Goal: Use online tool/utility: Utilize a website feature to perform a specific function

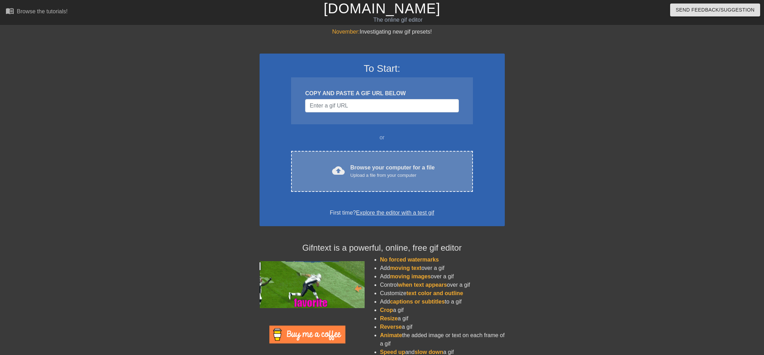
click at [347, 182] on div "cloud_upload Browse your computer for a file Upload a file from your computer C…" at bounding box center [381, 171] width 181 height 41
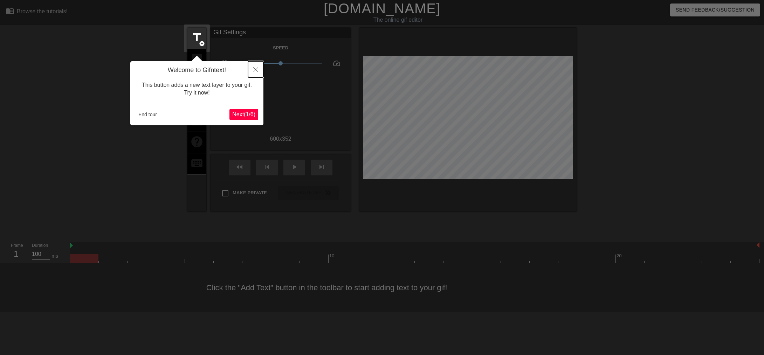
click at [255, 69] on icon "Close" at bounding box center [255, 69] width 5 height 5
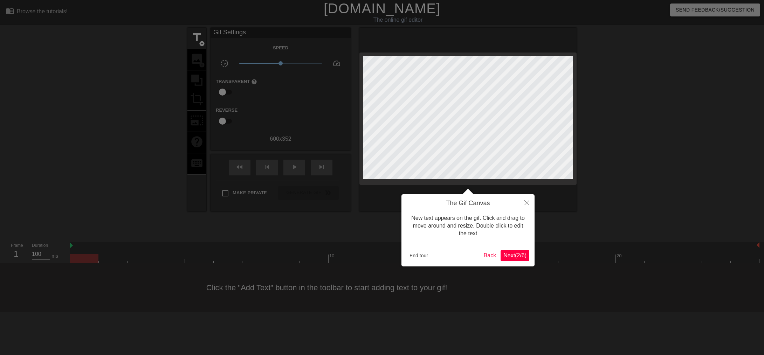
click at [514, 255] on span "Next ( 2 / 6 )" at bounding box center [514, 256] width 23 height 6
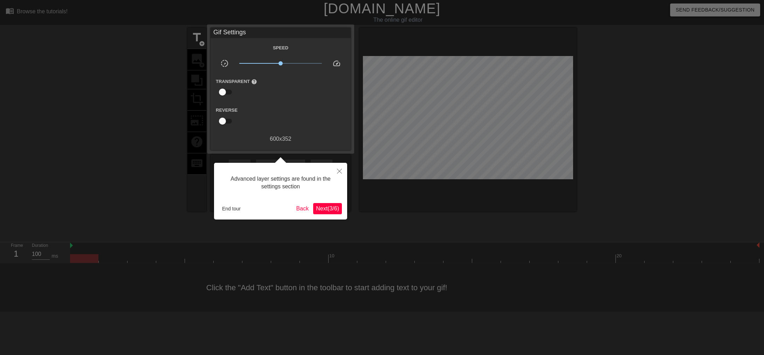
click at [331, 207] on span "Next ( 3 / 6 )" at bounding box center [327, 209] width 23 height 6
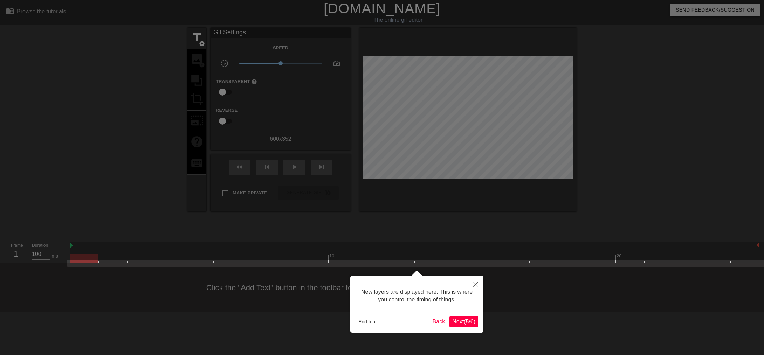
scroll to position [6, 0]
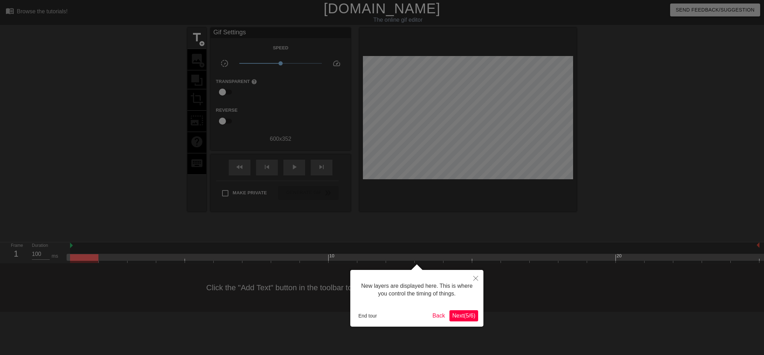
click at [461, 319] on button "Next ( 5 / 6 )" at bounding box center [463, 315] width 29 height 11
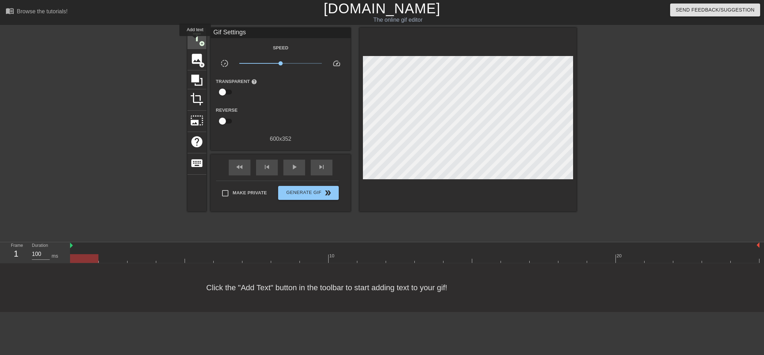
click at [195, 41] on span "title" at bounding box center [196, 37] width 13 height 13
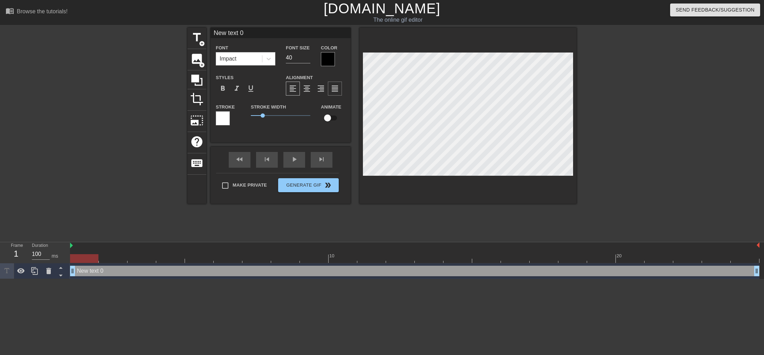
type input "Y"
type textarea "Y"
type input "YO"
type textarea "YO"
type input "YOU"
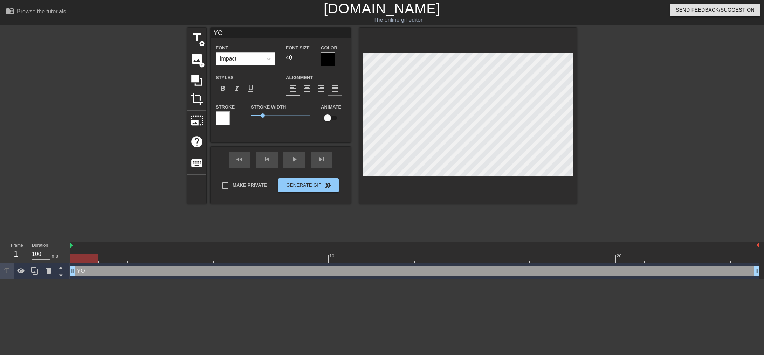
type textarea "YOU"
type input "YOUR"
type textarea "YOUR"
type input "YOUR"
type textarea "YOUR"
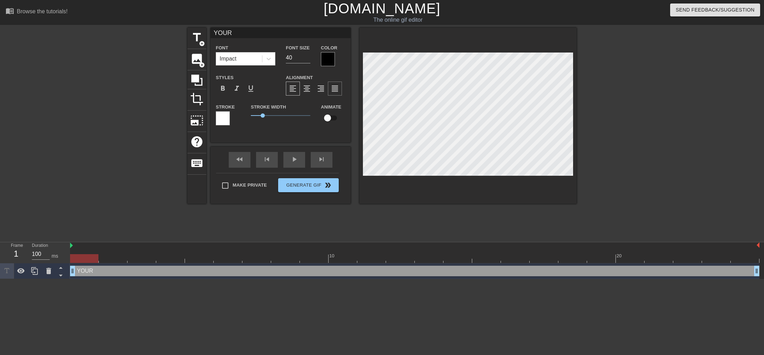
scroll to position [0, 0]
type input "YOUR S"
type textarea "YOUR S"
type input "YOUR SO"
type textarea "YOUR SO"
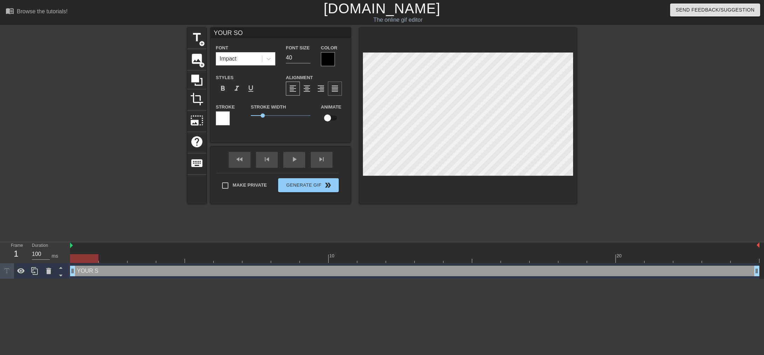
type input "YOUR SON"
type textarea "YOUR SON"
type input "YOUR SON W"
type textarea "YOUR SON W"
type input "YOUR SON WA"
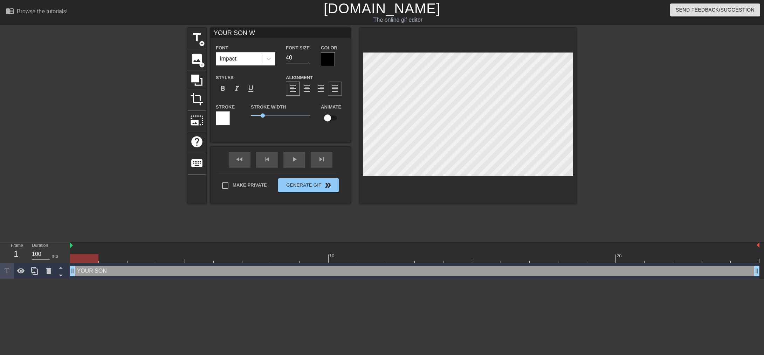
type textarea "YOUR SON WA"
type input "YOUR SON WAS"
type textarea "YOUR SON WAS"
type input "YOUR SON WAS"
type textarea "YOUR SON WAS"
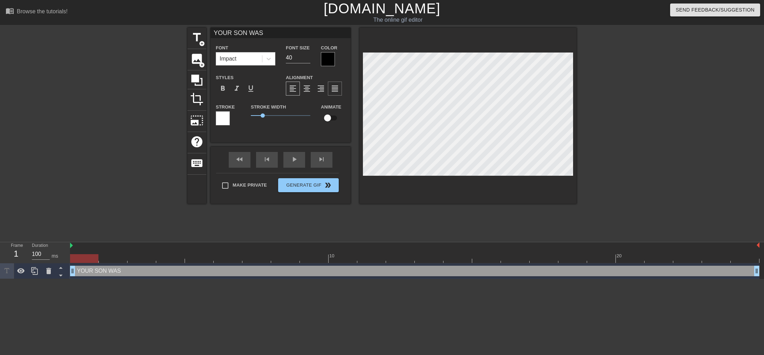
type input "YOUR SON WAS M"
type textarea "YOUR SON WAS M"
type input "YOUR SON WAS MA"
type textarea "YOUR SON WAS MA"
type input "YOUR SON WAS MAD"
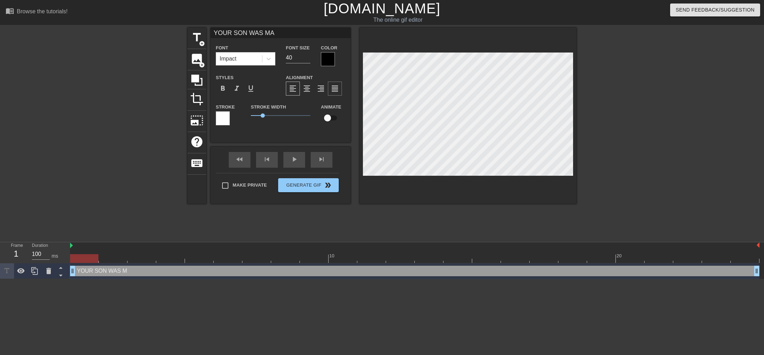
type textarea "YOUR SON WAS MAD"
type input "YOUR SON WAS MADE"
type textarea "YOUR SON WAS MADE"
type input "YOUR SON WAS MADE"
type textarea "YOUR SON WAS MADE"
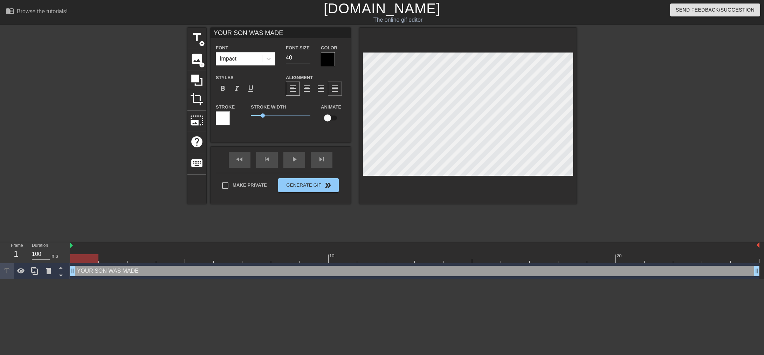
type input "YOUR SON WAS MADE B"
type textarea "YOUR SON WAS MADE B"
type input "YOUR SON WAS MADE BY"
type textarea "YOUR SON WAS MADE BY"
type input "YOUR SON WAS MADE BY"
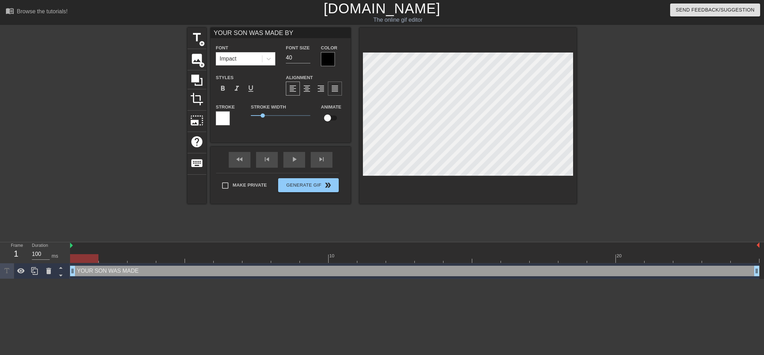
type textarea "YOUR SON WAS MADE BY"
type input "YOUR SON WAS MADE BY Y"
type textarea "YOUR SON WAS MADE BY Y"
type input "YOUR SON WAS MADE BY YO"
type textarea "YOUR SON WAS MADE BY YOU"
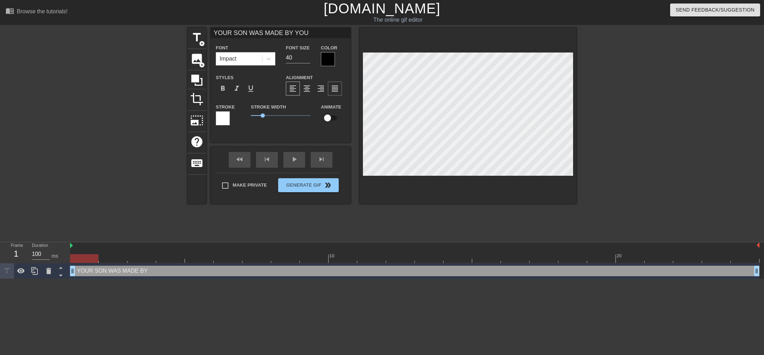
type input "YOUR SON WAS MADE BY YOUR"
type textarea "YOUR SON WAS MADE BY YOUR"
type input "YOUR SON WAS MADE BY YOUR"
type textarea "YOUR SON WAS MADE BY YOUR"
type input "YOUR SON WAS MADE BY YOUR B"
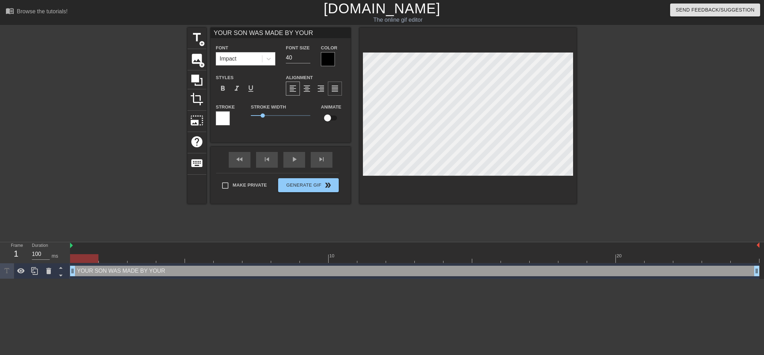
type textarea "YOUR SON WAS MADE BY YOUR B"
type input "YOUR SON WAS MADE BY YOUR BO"
type textarea "YOUR SON WAS MADE BY YOUR BO"
type input "YOUR SON WAS MADE BY YOUR BOD"
type textarea "YOUR SON WAS MADE BY YOUR BOD"
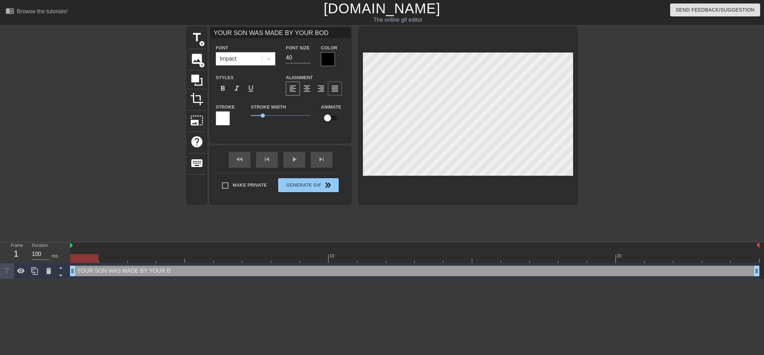
type input "YOUR SON WAS MADE BY YOUR BODY"
type textarea "YOUR SON WAS MADE BY YOUR BODY"
type input "YOUR SON WAS MADE BY YOUR BODY,"
type textarea "YOUR SON WAS MADE BY YOUR BODY,"
type input "YOUR SON WAS MADE BY YOUR BODY,"
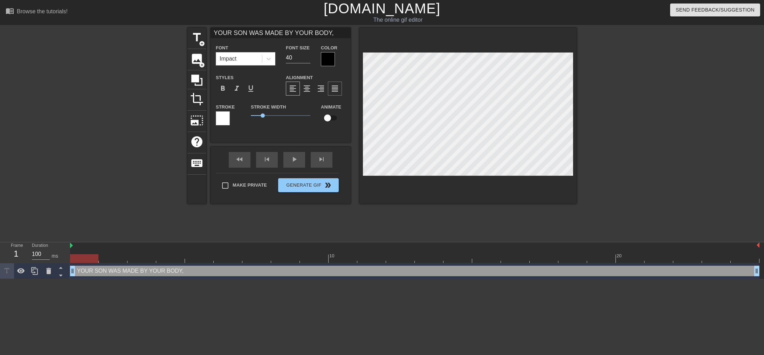
type textarea "YOUR SON WAS MADE BY YOUR BODY,"
type input "YOUR SON WAS MADE BY YOUR BODY, F"
type textarea "YOUR SON WAS MADE BY YOUR BODY, F"
type input "YOUR SON WAS MADE BY YOUR BODY, FO"
type textarea "YOUR SON WAS MADE BY YOUR BODY, FO"
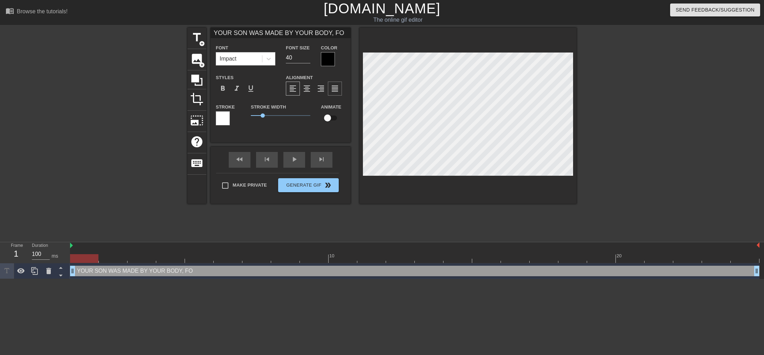
type input "YOUR SON WAS MADE BY YOUR BODY, FOR"
type textarea "YOUR SON WAS MADE BY YOUR BODY, FOR"
type input "YOUR SON WAS MADE BY YOUR BODY, FOR"
type textarea "YOUR SON WAS MADE BY YOUR BODY, FOR Y"
type input "YOUR SON WAS MADE BY YOUR BODY, FOR YO"
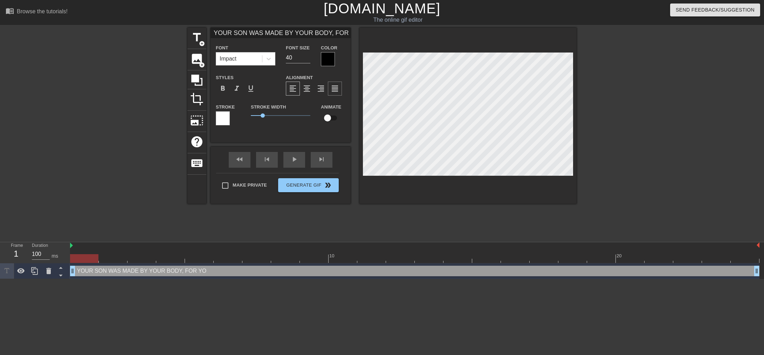
type textarea "YOUR SON WAS MADE BY YOUR BODY, FOR YOU"
type input "YOUR SON WAS MADE BY YOUR BODY, FOR YOUR"
type textarea "YOUR SON WAS MADE BY YOUR BODY, FOR YOUR"
type input "YOUR SON WAS MADE BY YOUR BODY, FOR YOUR"
type textarea "YOUR SON WAS MADE BY YOUR BODY, FOR YOUR"
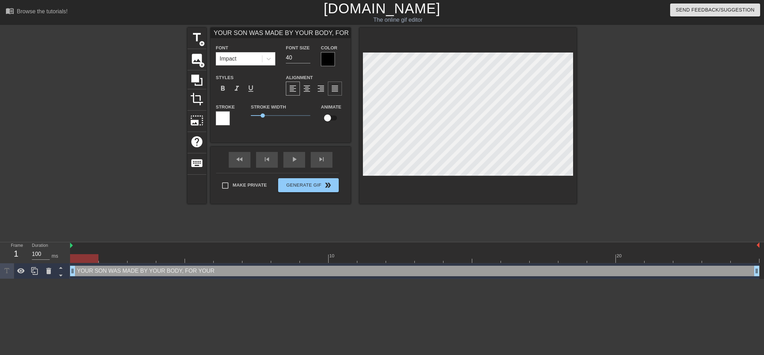
type input "YOUR SON WAS MADE BY YOUR BODY, FOR YOUR B"
type textarea "YOUR SON WAS MADE BY YOUR BODY, FOR YOUR B"
type input "YOUR SON WAS MADE BY YOUR BODY, FOR YOUR BO"
type textarea "YOUR SON WAS MADE BY YOUR BODY, FOR YOUR BO"
type input "YOUR SON WAS MADE BY YOUR BODY, FOR YOUR BOD"
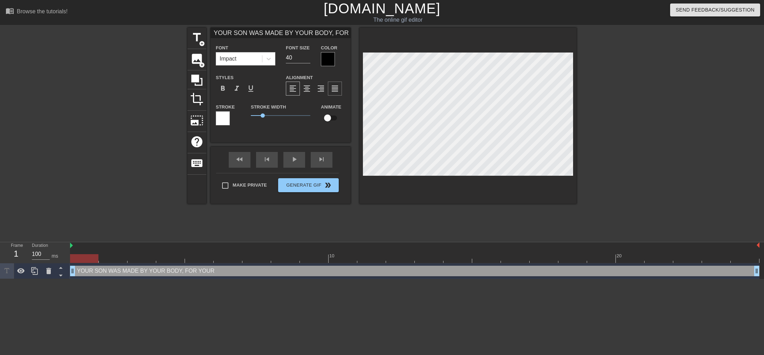
type textarea "YOUR SON WAS MADE BY YOUR BODY, FOR YOUR BOD"
type input "YOUR SON WAS MADE BY YOUR BODY, FOR YOUR BODY"
type textarea "YOUR SON WAS MADE BY YOUR BODY, FOR YOUR BODY"
drag, startPoint x: 293, startPoint y: 60, endPoint x: 280, endPoint y: 58, distance: 13.5
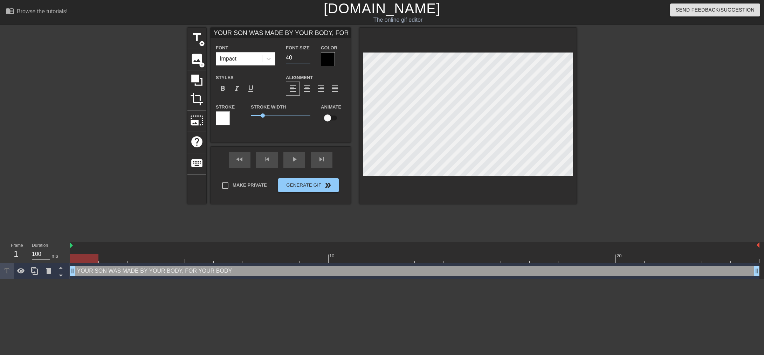
click at [279, 57] on div "Font Impact Font Size 40 Color" at bounding box center [281, 54] width 140 height 23
type input "25"
click at [332, 64] on div at bounding box center [328, 59] width 14 height 14
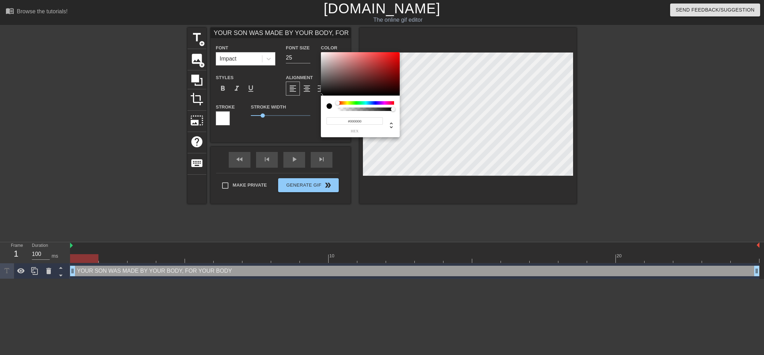
type input "0"
drag, startPoint x: 388, startPoint y: 110, endPoint x: 295, endPoint y: 109, distance: 92.8
click at [295, 109] on div "0 r 0 g 0 b 0 a" at bounding box center [382, 177] width 764 height 355
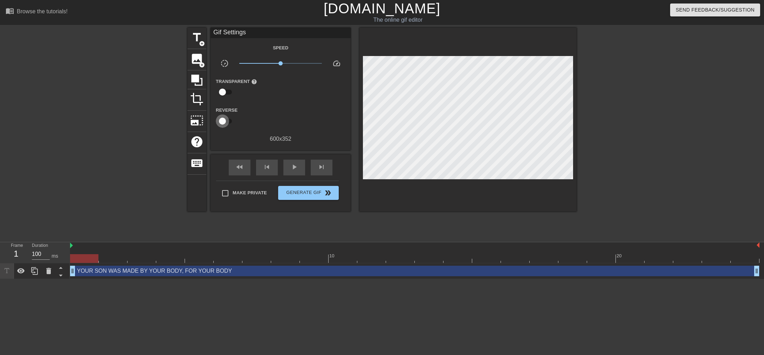
click at [222, 120] on input "checkbox" at bounding box center [222, 121] width 40 height 13
click at [222, 120] on input "checkbox" at bounding box center [229, 121] width 40 height 13
checkbox input "false"
click at [195, 39] on span "title" at bounding box center [196, 37] width 13 height 13
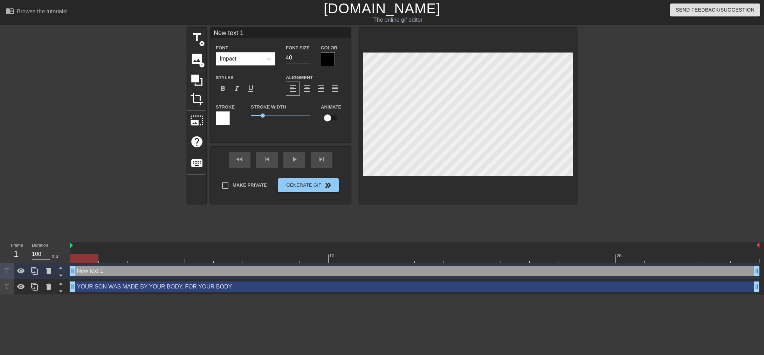
click at [226, 120] on div at bounding box center [223, 118] width 14 height 14
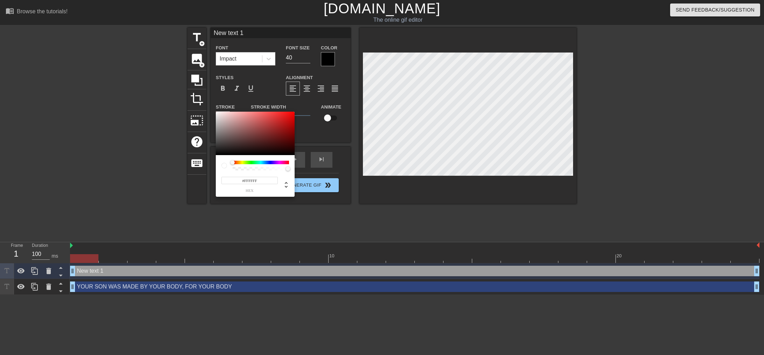
drag, startPoint x: 232, startPoint y: 163, endPoint x: 228, endPoint y: 167, distance: 6.5
click at [226, 163] on div at bounding box center [255, 166] width 68 height 10
click at [225, 166] on div at bounding box center [224, 166] width 6 height 6
type input "#000000"
drag, startPoint x: 212, startPoint y: 147, endPoint x: 204, endPoint y: 165, distance: 19.4
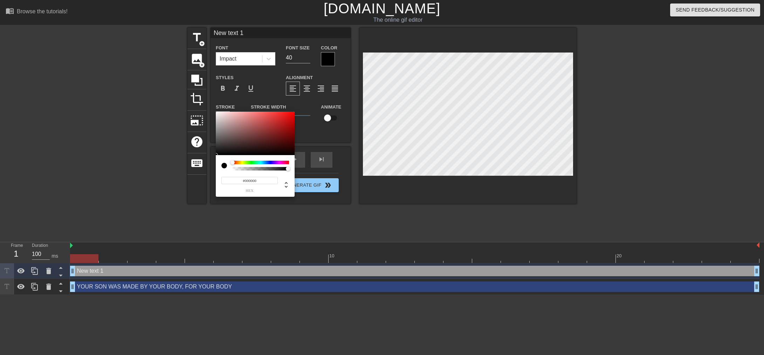
click at [203, 165] on div "#000000 hex" at bounding box center [382, 177] width 764 height 355
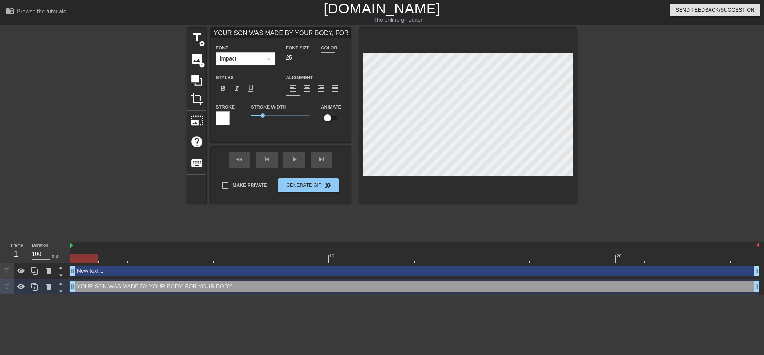
type input "New text 1"
type input "40"
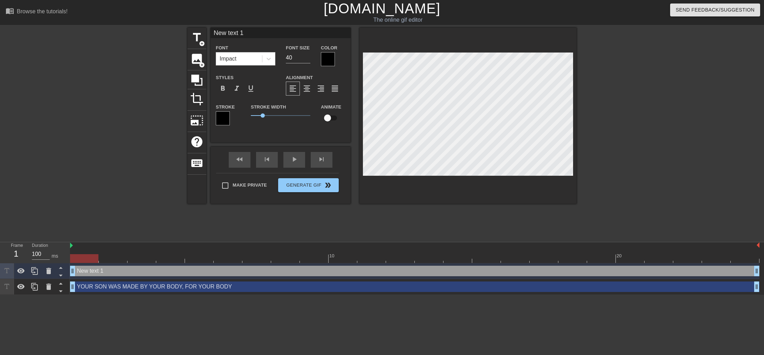
type input "YOUR SON WAS MADE BY YOUR BODY, FOR YOUR BODY"
type input "25"
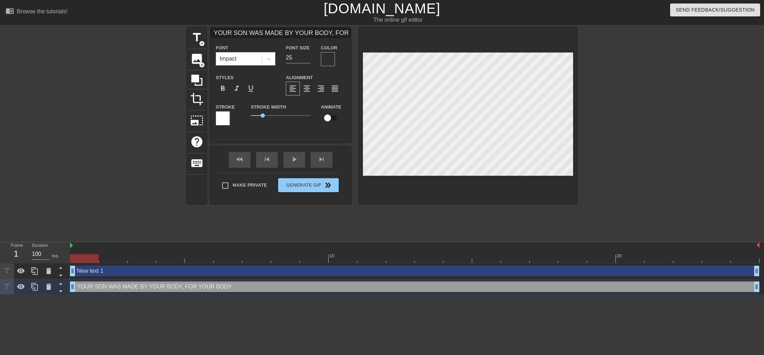
click at [225, 118] on div at bounding box center [223, 118] width 14 height 14
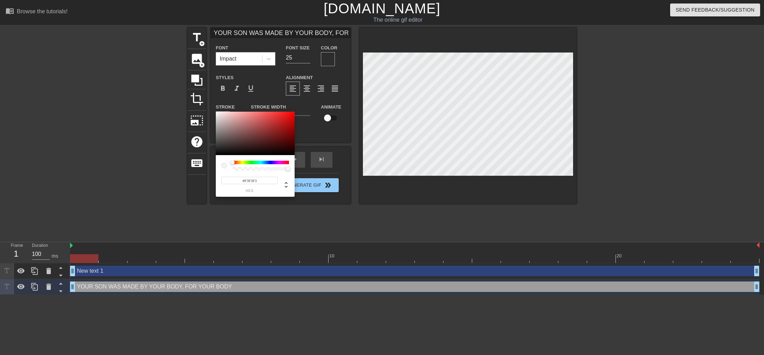
type input "#FFFFFF"
drag, startPoint x: 223, startPoint y: 150, endPoint x: 201, endPoint y: 91, distance: 62.9
click at [201, 91] on div "#FFFFFF hex" at bounding box center [382, 177] width 764 height 355
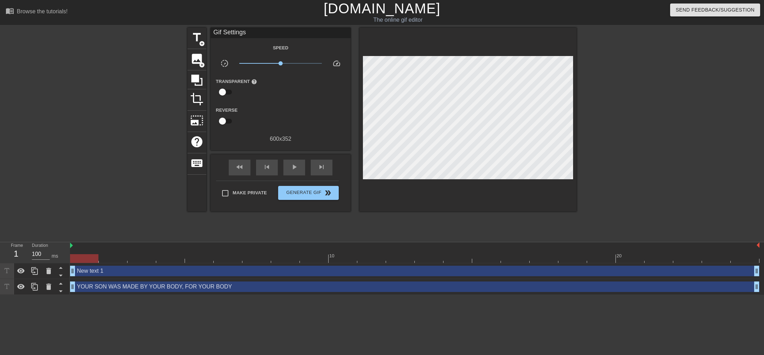
click at [285, 131] on div "Speed slow_motion_video x1.00 speed Transparent help Reverse 600 x 352" at bounding box center [281, 93] width 130 height 100
click at [229, 137] on div "600 x 352" at bounding box center [281, 139] width 140 height 8
click at [201, 42] on span "add_circle" at bounding box center [202, 44] width 6 height 6
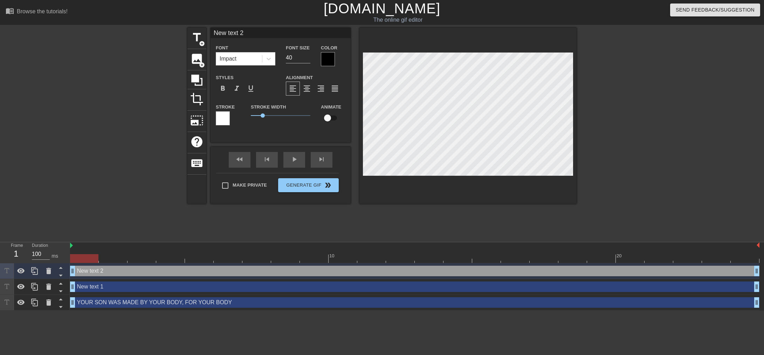
click at [326, 58] on div at bounding box center [328, 59] width 14 height 14
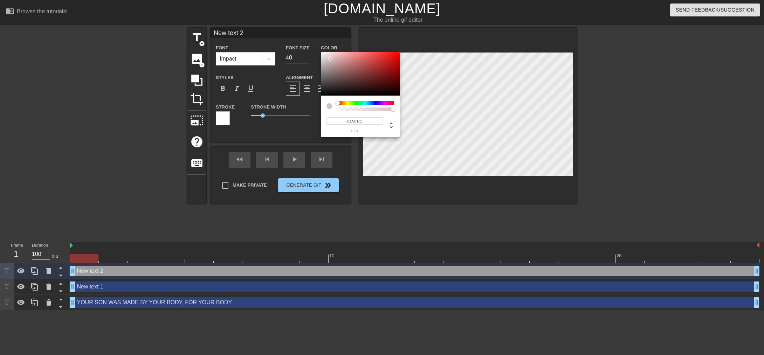
drag, startPoint x: 330, startPoint y: 58, endPoint x: 403, endPoint y: 68, distance: 73.5
click at [330, 58] on div at bounding box center [360, 73] width 79 height 43
type input "#DAC0C0"
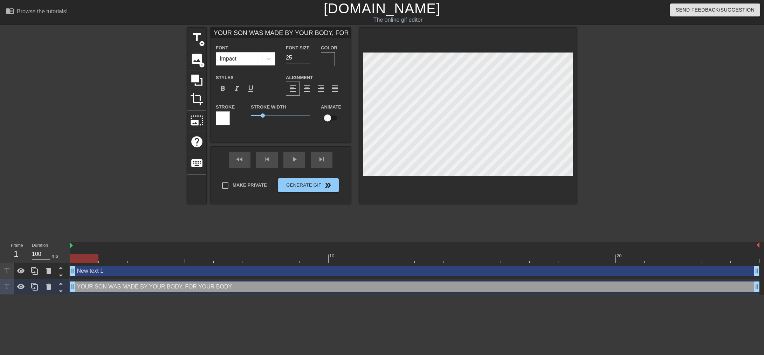
drag, startPoint x: 319, startPoint y: 54, endPoint x: 324, endPoint y: 55, distance: 5.4
click at [321, 54] on div "Color" at bounding box center [333, 54] width 35 height 23
click at [326, 57] on div at bounding box center [328, 59] width 14 height 14
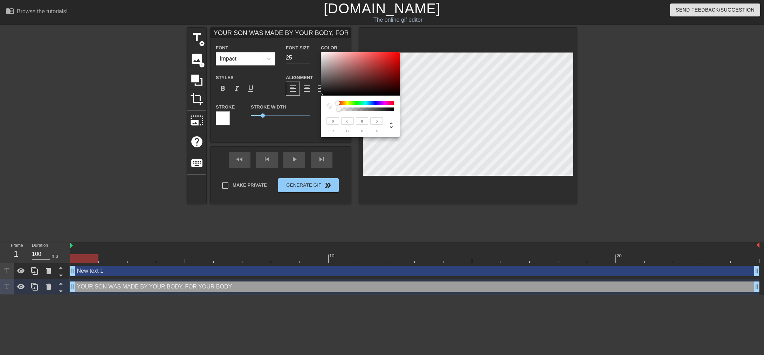
type input "30"
type input "29"
type input "26"
type input "25"
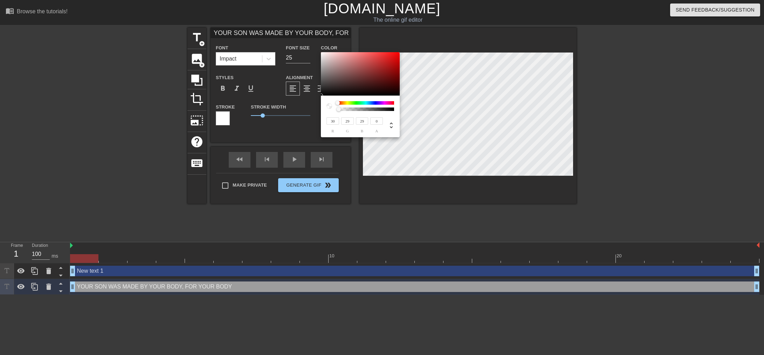
type input "25"
type input "0"
type input "20"
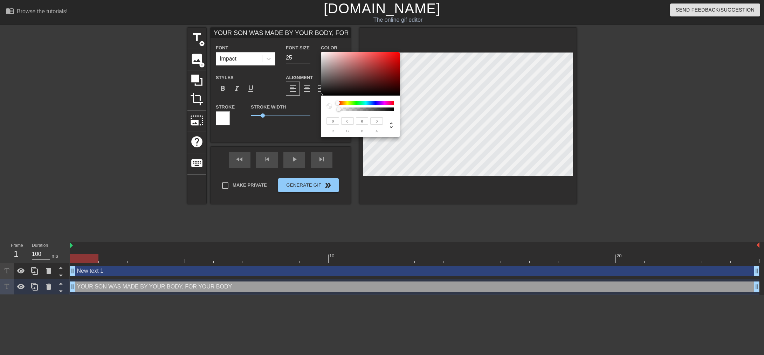
type input "20"
type input "125"
type input "123"
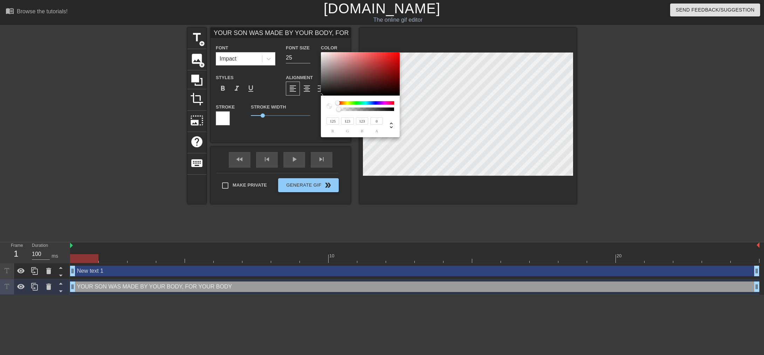
type input "197"
type input "255"
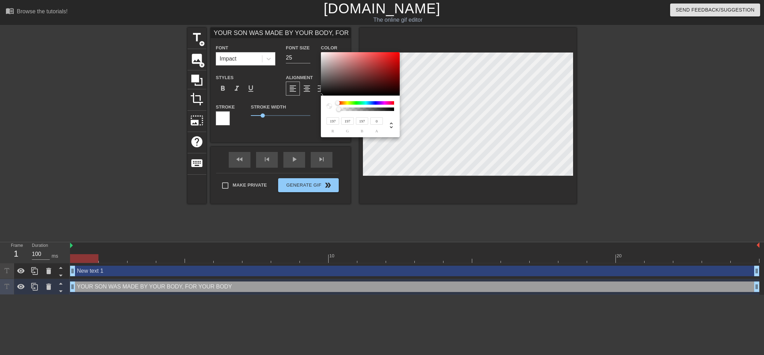
type input "255"
drag, startPoint x: 323, startPoint y: 94, endPoint x: 314, endPoint y: 36, distance: 58.5
click at [315, 36] on div "255 r 255 g 255 b 0 a" at bounding box center [382, 177] width 764 height 355
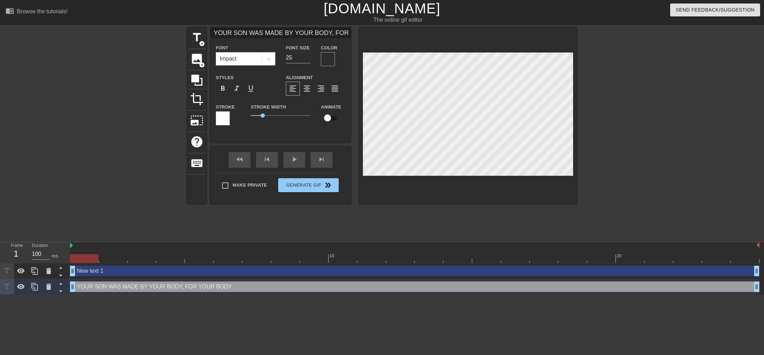
click at [330, 58] on div at bounding box center [328, 59] width 14 height 14
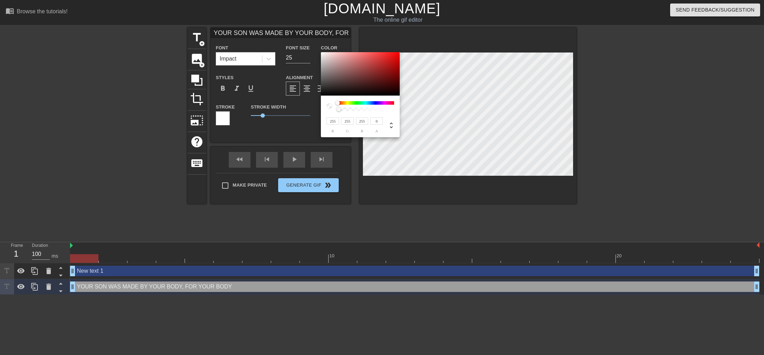
type input "160"
type input "146"
type input "171"
type input "158"
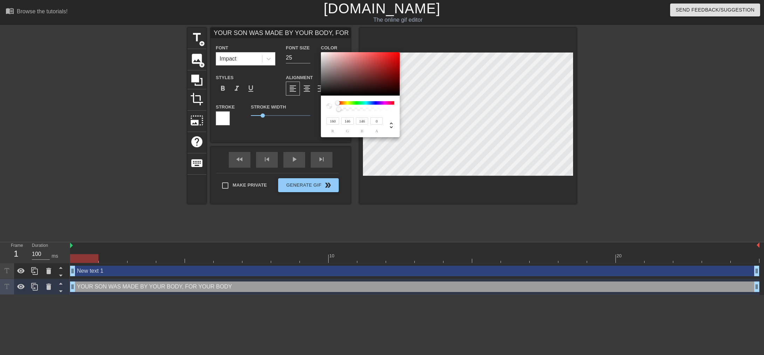
type input "158"
type input "234"
type input "255"
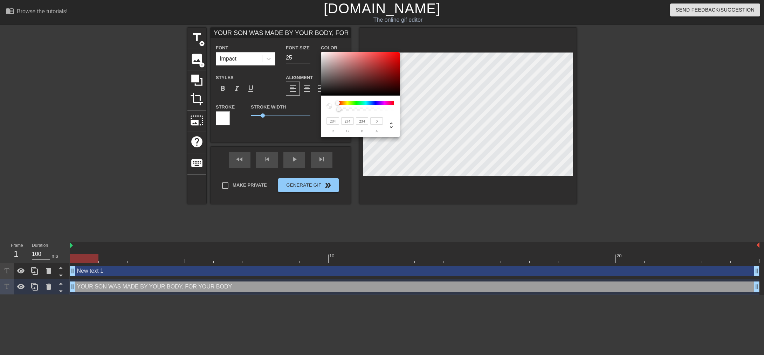
type input "255"
type input "241"
type input "232"
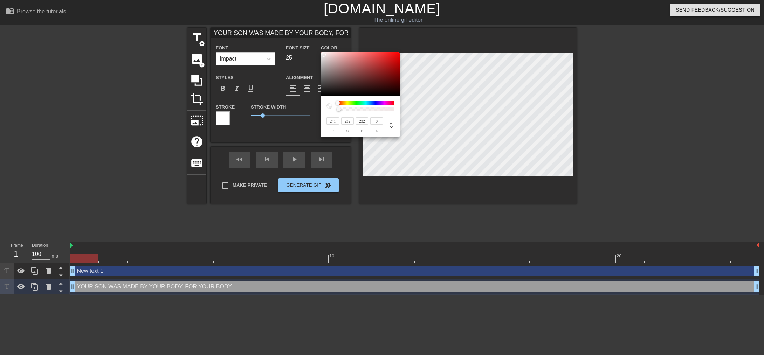
type input "236"
type input "227"
type input "230"
type input "219"
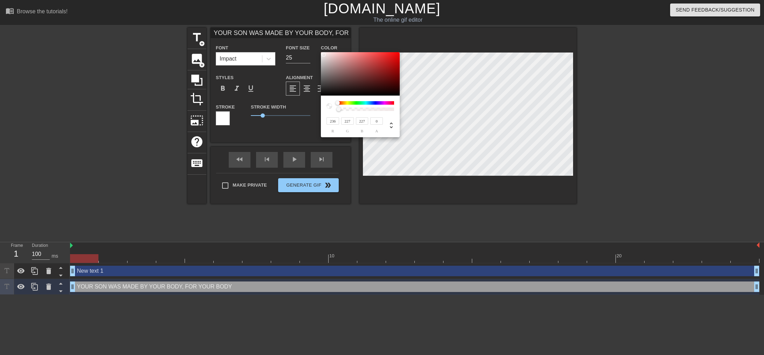
type input "219"
type input "218"
type input "232"
type input "221"
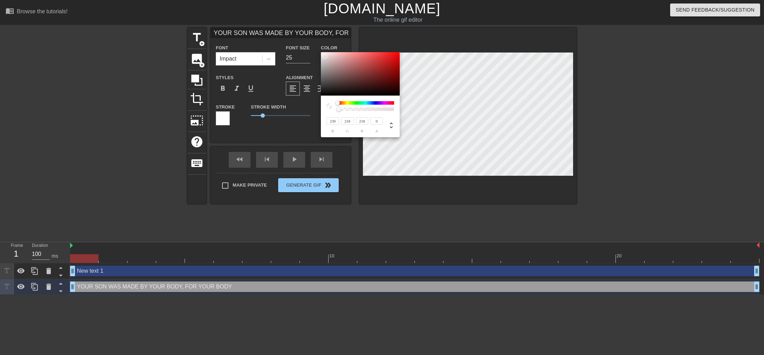
type input "221"
type input "241"
type input "233"
type input "245"
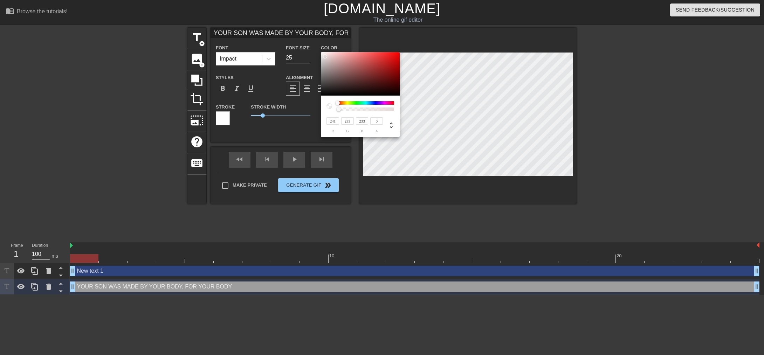
type input "239"
type input "240"
type input "247"
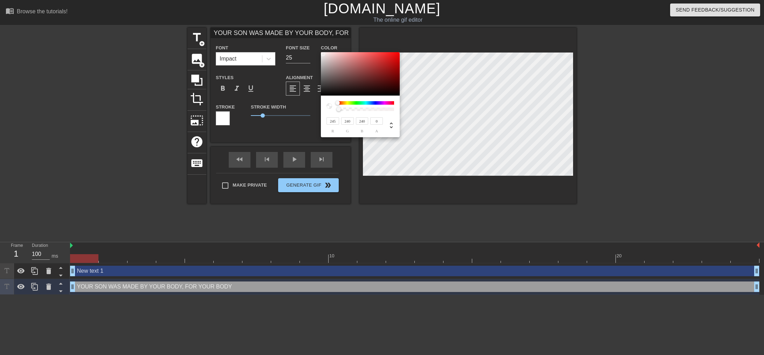
type input "243"
type input "251"
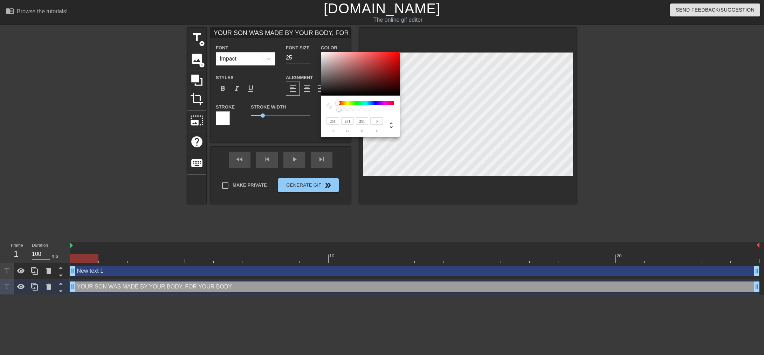
type input "253"
type input "255"
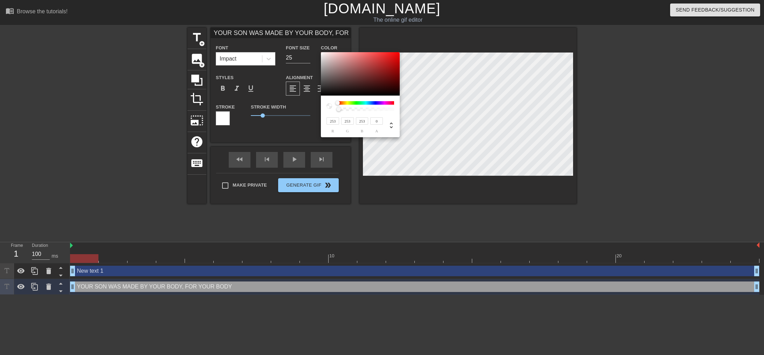
type input "255"
drag, startPoint x: 328, startPoint y: 68, endPoint x: 319, endPoint y: 52, distance: 18.0
click at [319, 52] on div "255 r 255 g 255 b 0 a" at bounding box center [382, 177] width 764 height 355
type input "245"
type input "236"
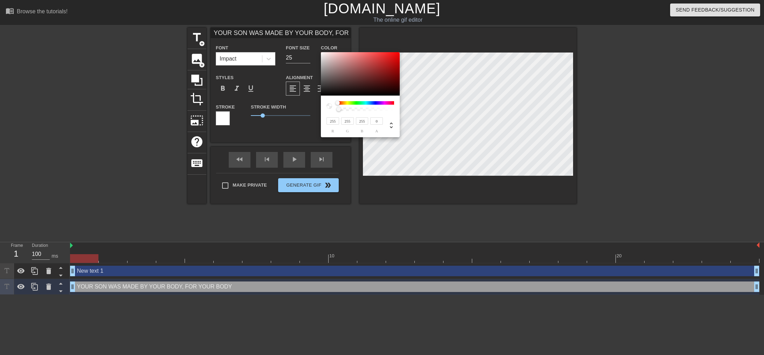
type input "236"
click at [324, 54] on div at bounding box center [326, 56] width 4 height 4
type input "237"
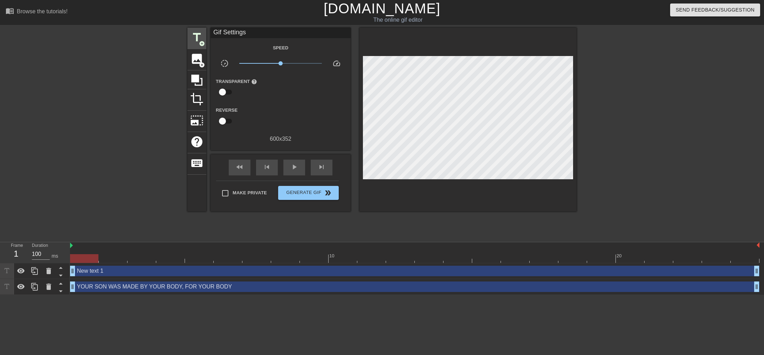
click at [203, 41] on span "add_circle" at bounding box center [202, 44] width 6 height 6
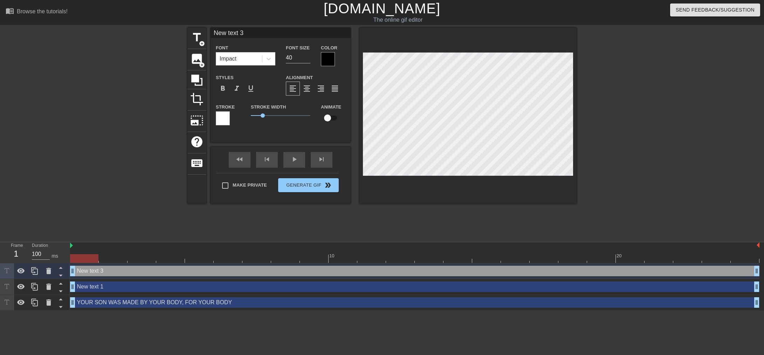
click at [226, 120] on div at bounding box center [223, 118] width 14 height 14
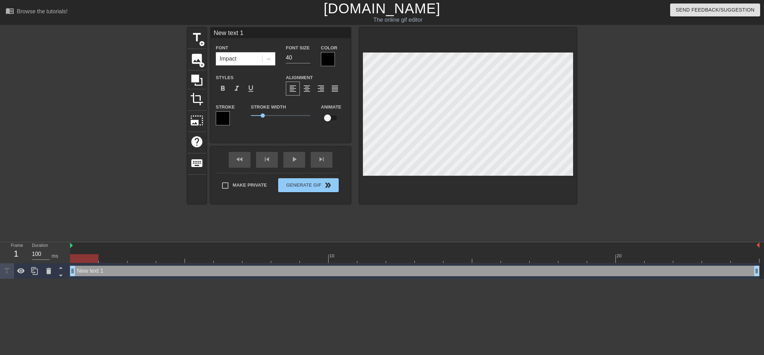
click at [324, 56] on div at bounding box center [328, 59] width 14 height 14
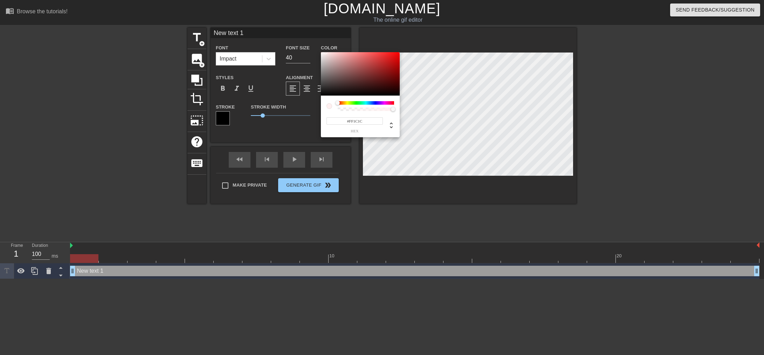
type input "#FFFFFF"
drag, startPoint x: 326, startPoint y: 90, endPoint x: 306, endPoint y: 41, distance: 53.4
click at [307, 41] on div "#FFFFFF hex" at bounding box center [382, 177] width 764 height 355
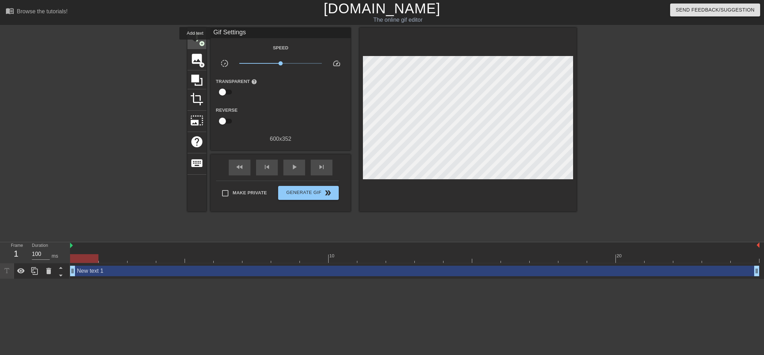
click at [196, 45] on div "title add_circle" at bounding box center [196, 38] width 19 height 21
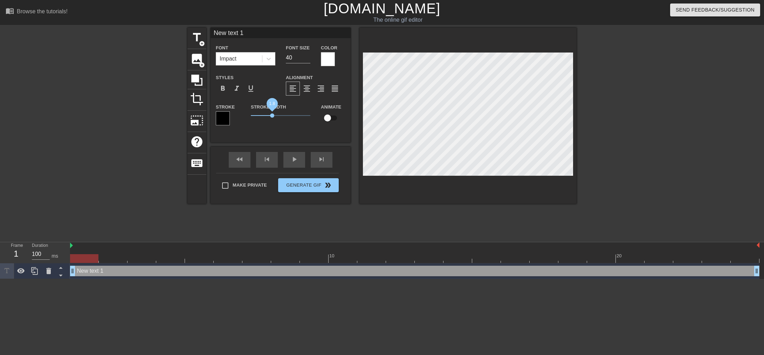
drag, startPoint x: 263, startPoint y: 118, endPoint x: 271, endPoint y: 118, distance: 7.4
click at [272, 118] on span "1.8" at bounding box center [281, 115] width 60 height 8
type input "Y"
type textarea "Y"
type input "YO"
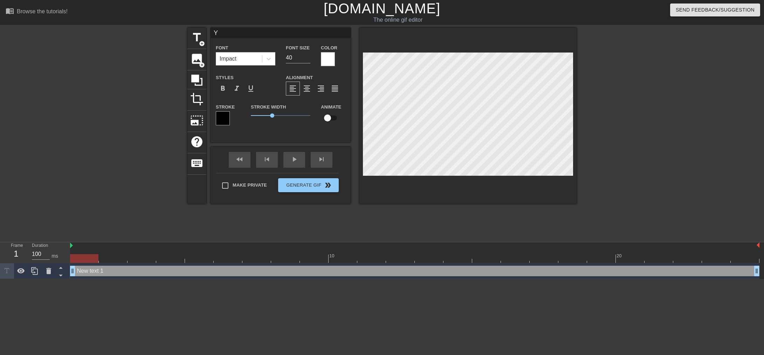
type textarea "YO"
type input "YOU"
type textarea "YOU"
type input "YOUR"
type textarea "YOUR"
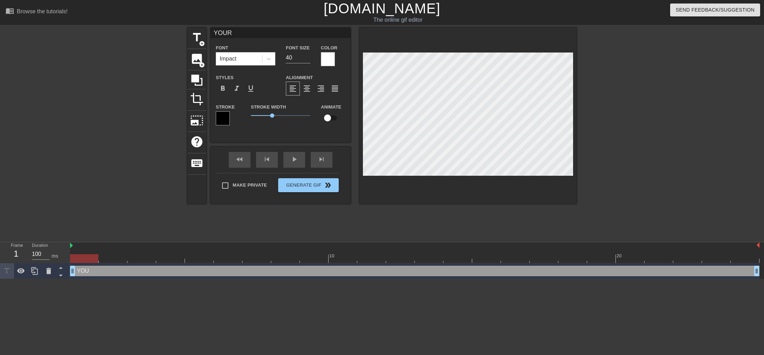
type input "YOUR"
type textarea "YOUR"
type input "YOUR B"
type textarea "YOUR B"
type input "YOUR BO"
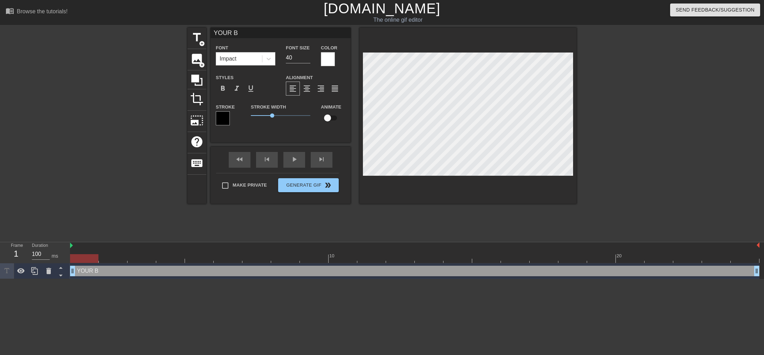
type textarea "YOUR BO"
type input "YOUR B"
type textarea "YOUR B"
type input "YOUR"
type textarea "YOUR"
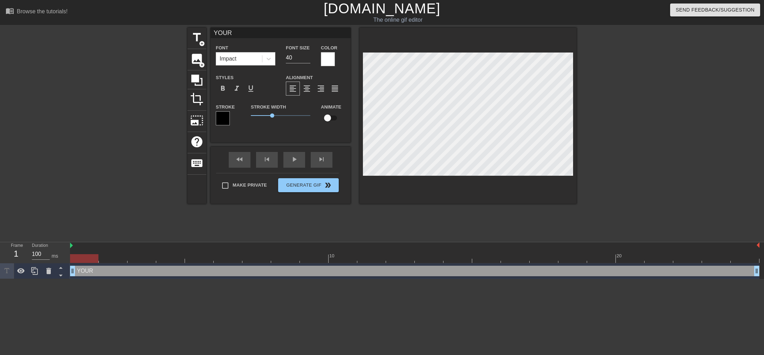
type input "YOUR S"
type textarea "YOUR S"
type input "YOUR SO"
type textarea "YOUR SO"
type input "YOUR SON"
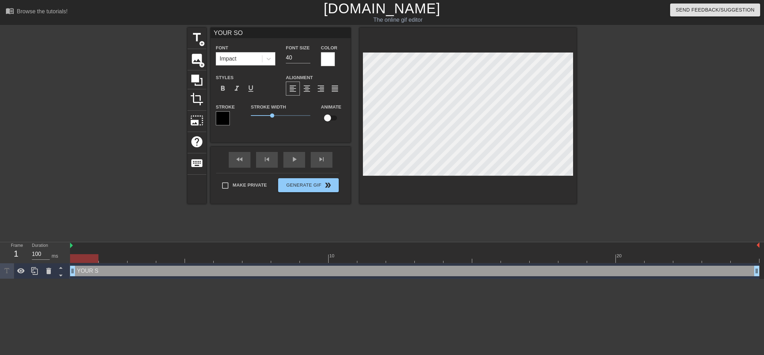
type textarea "YOUR SON"
type input "YOUR SON"
type textarea "YOUR SON"
type input "YOUR SON W"
type textarea "YOUR SON W"
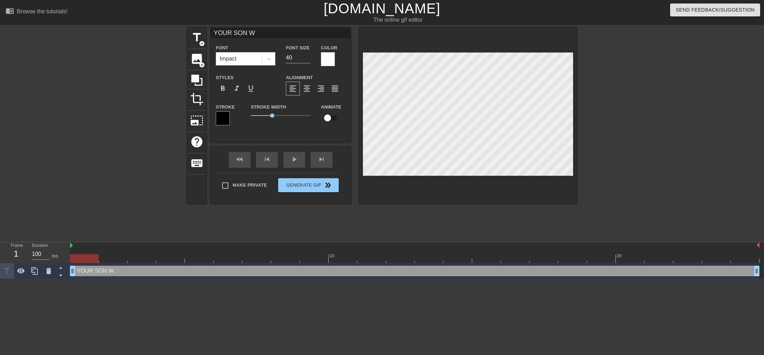
type input "YOUR SON WA"
type textarea "YOUR SON WA"
type input "YOUR SON WAS"
type textarea "YOUR SON WAS"
type input "YOUR SON WAS"
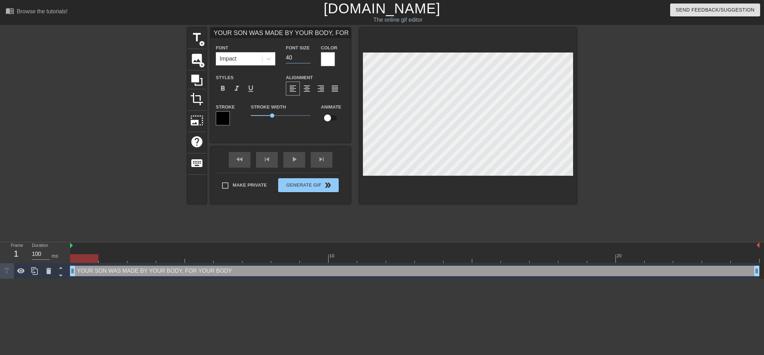
drag, startPoint x: 301, startPoint y: 60, endPoint x: 284, endPoint y: 59, distance: 16.8
click at [282, 59] on div "Font Size 40" at bounding box center [298, 54] width 35 height 23
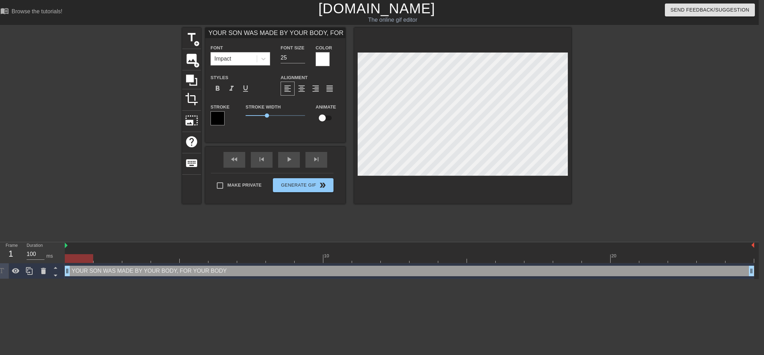
drag, startPoint x: 259, startPoint y: 74, endPoint x: 261, endPoint y: 78, distance: 5.2
click at [259, 74] on div "Styles format_bold format_italic format_underline" at bounding box center [240, 84] width 70 height 23
drag, startPoint x: 268, startPoint y: 115, endPoint x: 269, endPoint y: 133, distance: 17.5
click at [255, 113] on span "0.8" at bounding box center [255, 115] width 4 height 4
drag, startPoint x: 276, startPoint y: 137, endPoint x: 275, endPoint y: 133, distance: 4.1
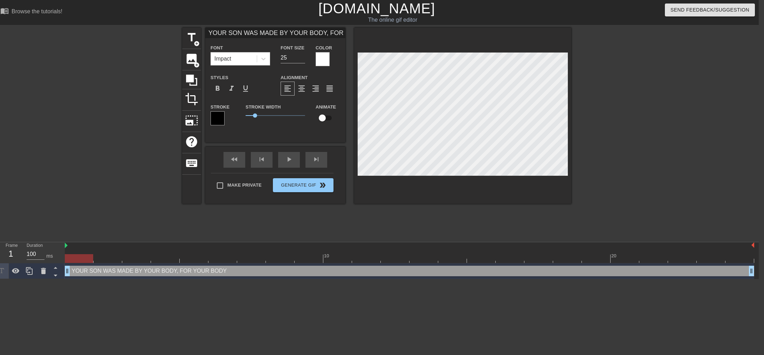
click at [276, 137] on div "YOUR SON WAS MADE BY YOUR BODY, FOR YOUR BODY Font Impact Font Size 25 Color St…" at bounding box center [275, 85] width 140 height 115
drag, startPoint x: 254, startPoint y: 116, endPoint x: 257, endPoint y: 116, distance: 3.5
click at [257, 116] on span "0.95" at bounding box center [257, 115] width 4 height 4
click at [257, 115] on span "1" at bounding box center [257, 115] width 4 height 4
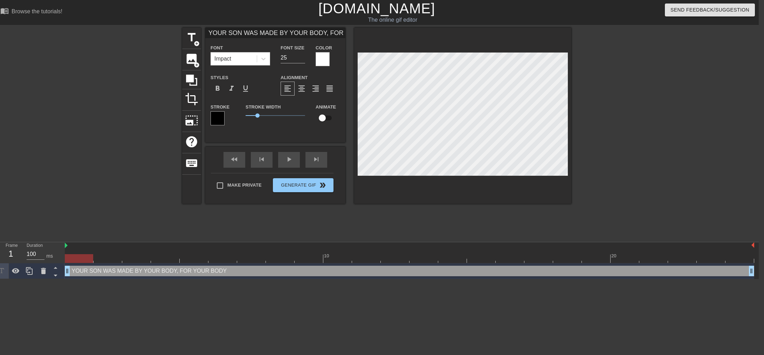
click at [265, 129] on div "Stroke Width 1" at bounding box center [275, 117] width 70 height 29
click at [196, 44] on span "add_circle" at bounding box center [197, 44] width 6 height 6
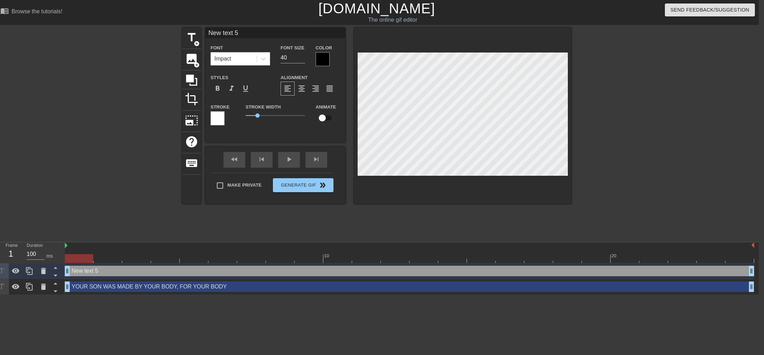
click at [326, 62] on div at bounding box center [323, 59] width 14 height 14
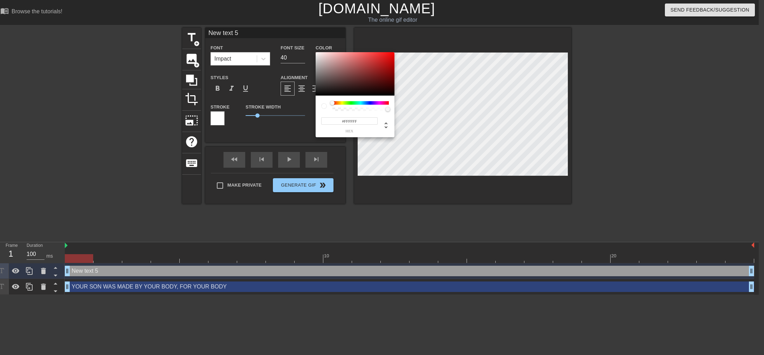
drag, startPoint x: 321, startPoint y: 55, endPoint x: 311, endPoint y: 48, distance: 11.5
click at [311, 48] on div "#FFFFFF hex" at bounding box center [382, 177] width 764 height 355
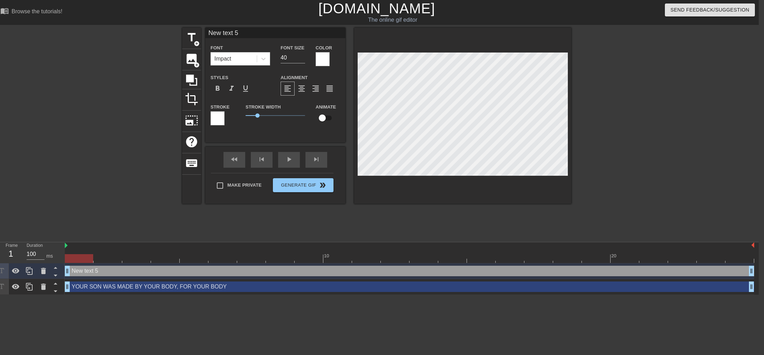
click at [221, 117] on div at bounding box center [218, 118] width 14 height 14
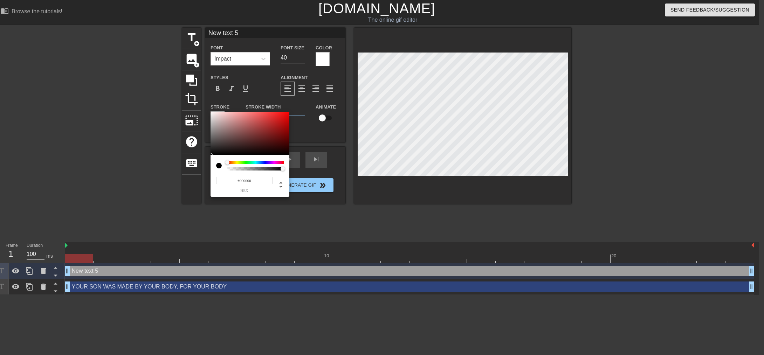
drag, startPoint x: 214, startPoint y: 152, endPoint x: 199, endPoint y: 164, distance: 19.3
click at [199, 165] on div "#000000 hex" at bounding box center [382, 177] width 764 height 355
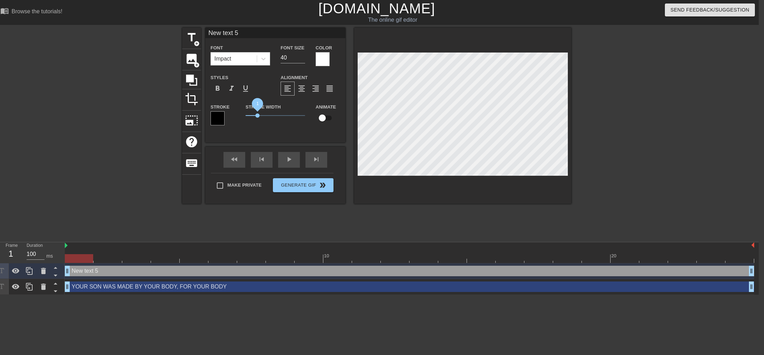
click at [257, 116] on span "1" at bounding box center [257, 115] width 4 height 4
click at [304, 186] on button "Generate Gif double_arrow" at bounding box center [303, 185] width 61 height 14
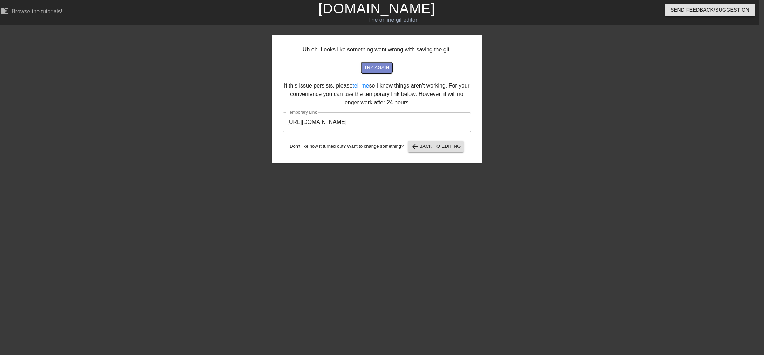
click at [374, 70] on span "try again" at bounding box center [376, 68] width 25 height 8
click at [435, 127] on input "[URL][DOMAIN_NAME]" at bounding box center [377, 122] width 188 height 20
